Goal: Information Seeking & Learning: Learn about a topic

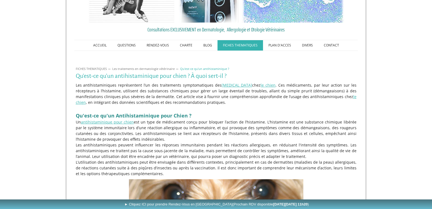
scroll to position [48, 0]
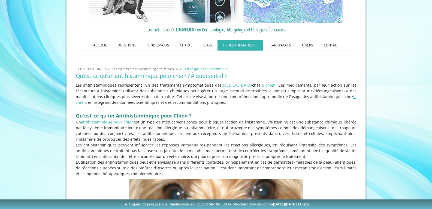
click at [180, 138] on p "Un antihistaminique pour chien est un type de médicament conçu pour bloquer l’a…" at bounding box center [216, 130] width 281 height 23
drag, startPoint x: 180, startPoint y: 138, endPoint x: 218, endPoint y: 191, distance: 64.9
click at [198, 146] on p "Les antihistaminiques peuvent influencer les réponses immunitaires pendant les …" at bounding box center [216, 150] width 281 height 17
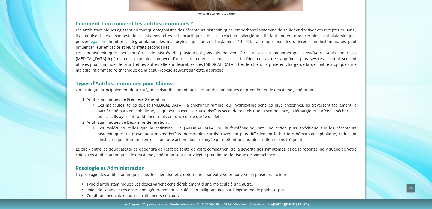
scroll to position [332, 0]
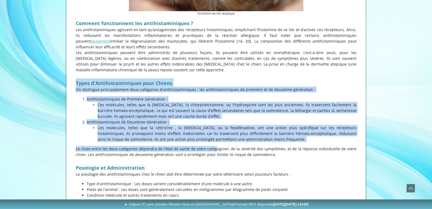
drag, startPoint x: 161, startPoint y: 75, endPoint x: 207, endPoint y: 152, distance: 89.3
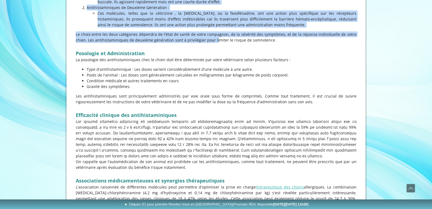
scroll to position [435, 0]
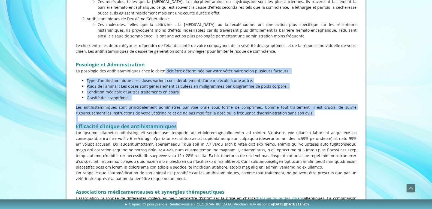
drag, startPoint x: 153, startPoint y: 68, endPoint x: 192, endPoint y: 126, distance: 70.0
click at [192, 126] on h2 "Efficacité clinique des antihistaminiques" at bounding box center [216, 125] width 281 height 8
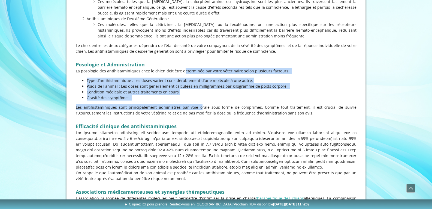
drag, startPoint x: 173, startPoint y: 68, endPoint x: 191, endPoint y: 105, distance: 41.3
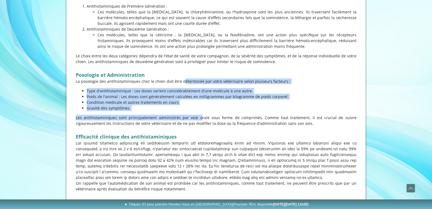
scroll to position [425, 0]
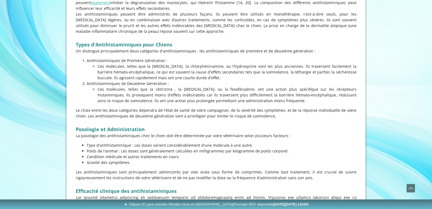
scroll to position [369, 0]
